Goal: Information Seeking & Learning: Learn about a topic

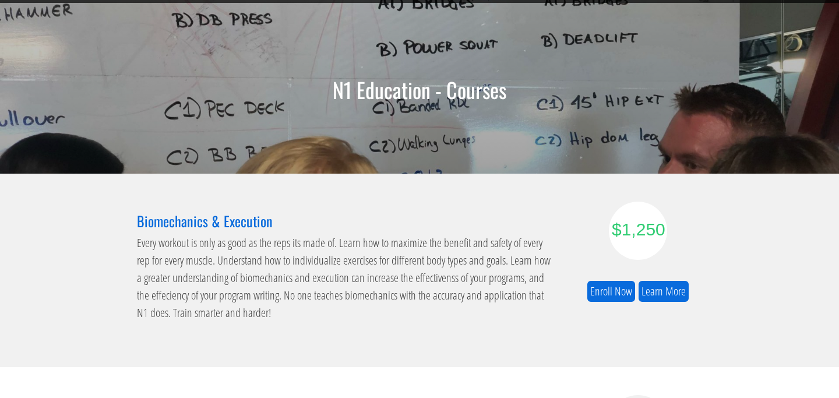
scroll to position [69, 0]
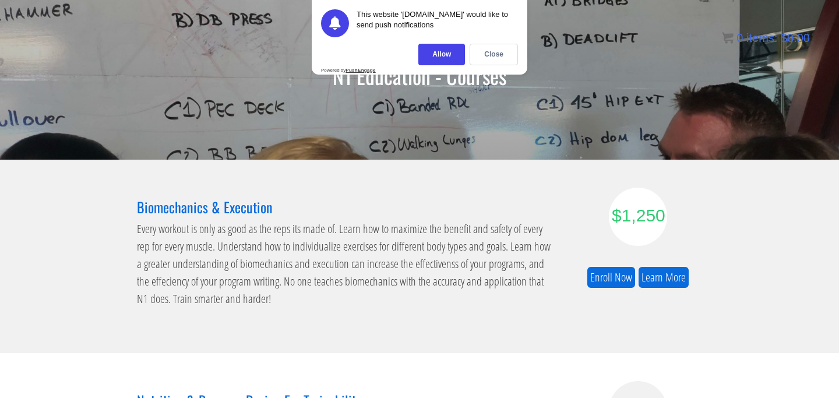
click at [505, 43] on div "This website 'n1.education' would like to send push notifications Allow Close P…" at bounding box center [420, 37] width 216 height 75
click at [503, 52] on div "Close" at bounding box center [494, 55] width 48 height 22
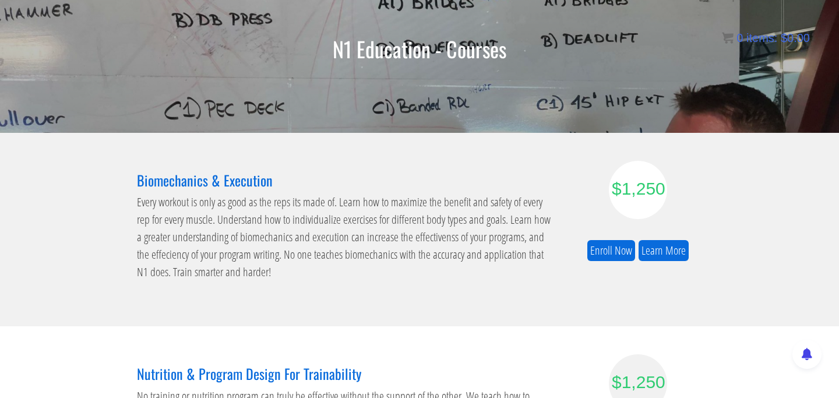
scroll to position [115, 0]
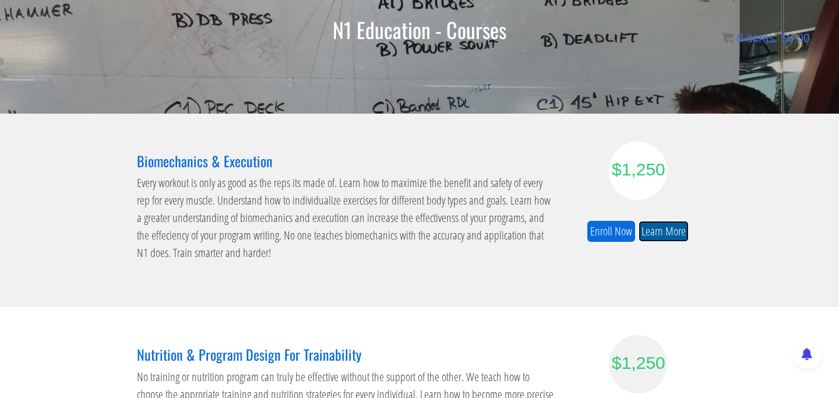
click at [661, 226] on link "Learn More" at bounding box center [664, 232] width 50 height 22
click at [680, 238] on link "Learn More" at bounding box center [664, 232] width 50 height 22
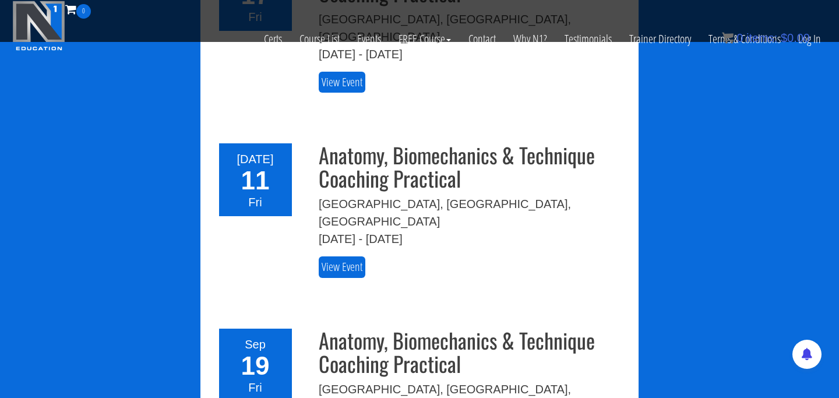
scroll to position [2130, 0]
